Goal: Task Accomplishment & Management: Manage account settings

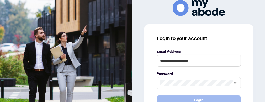
click at [183, 97] on button "Login" at bounding box center [199, 100] width 84 height 9
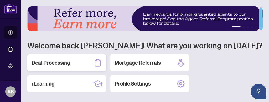
click at [58, 64] on h2 "Deal Processing" at bounding box center [50, 62] width 39 height 7
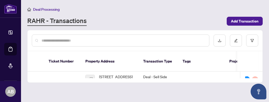
click at [62, 41] on input "text" at bounding box center [122, 41] width 163 height 6
type input "*********"
click at [148, 75] on div "Ticket Number Property Address Transaction Type Tags Project Name MLS # Trade N…" at bounding box center [145, 66] width 235 height 31
click at [146, 72] on td "Deal - Sell Side Sale" at bounding box center [158, 80] width 39 height 16
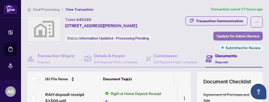
click at [238, 35] on span "Update for Admin Review" at bounding box center [237, 36] width 43 height 8
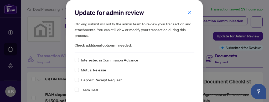
click at [188, 10] on span "button" at bounding box center [190, 12] width 4 height 8
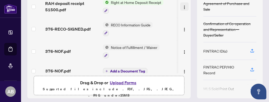
click at [182, 6] on img "button" at bounding box center [184, 7] width 4 height 4
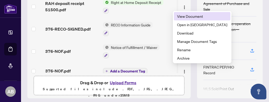
click at [184, 17] on span "View Document" at bounding box center [202, 16] width 50 height 6
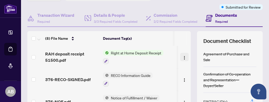
click at [182, 58] on img "button" at bounding box center [184, 58] width 4 height 4
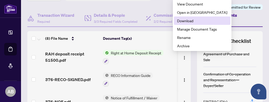
click at [187, 20] on span "Download" at bounding box center [202, 21] width 50 height 6
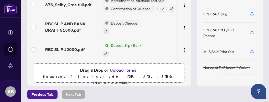
scroll to position [24, 0]
